Goal: Task Accomplishment & Management: Manage account settings

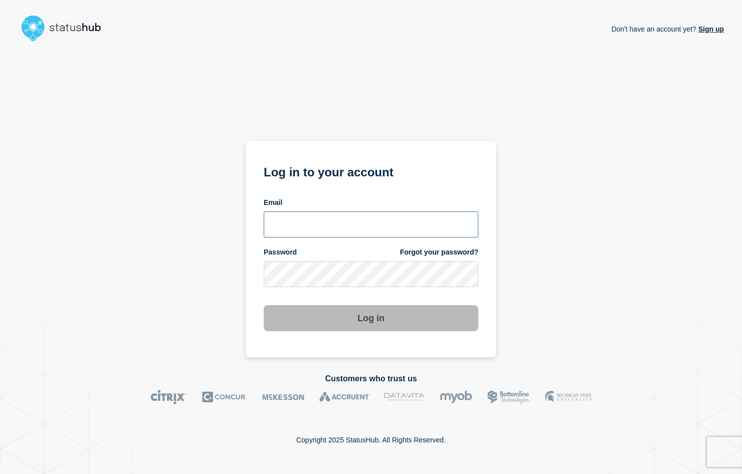
click at [352, 217] on input "email input" at bounding box center [371, 225] width 215 height 26
type input "[EMAIL_ADDRESS][DOMAIN_NAME]"
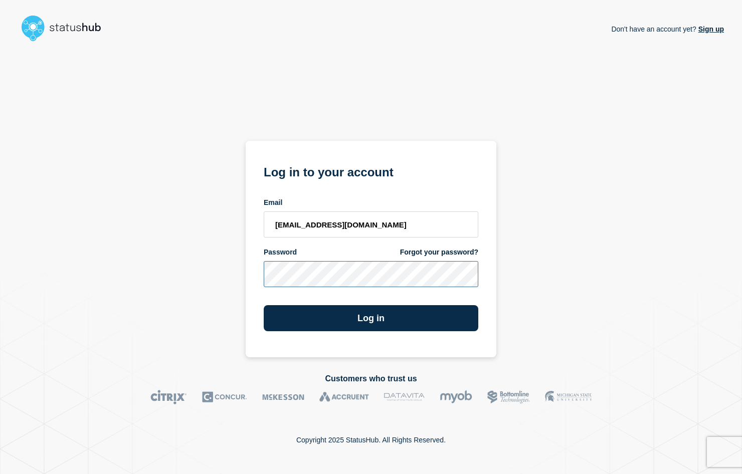
click at [264, 305] on button "Log in" at bounding box center [371, 318] width 215 height 26
